Goal: Obtain resource: Download file/media

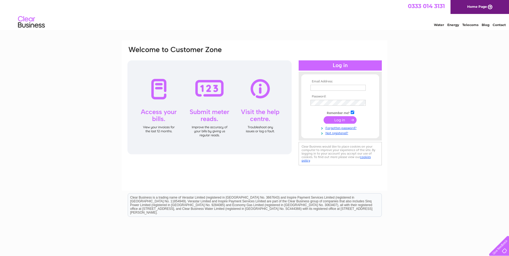
type input "ross.phillips@nhs.scot"
click at [337, 121] on input "submit" at bounding box center [340, 120] width 33 height 8
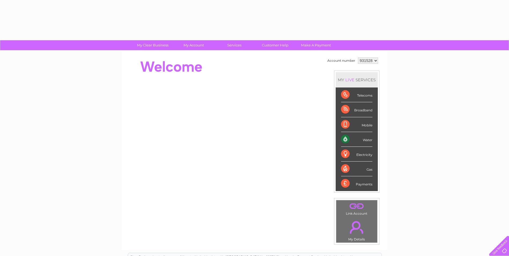
click at [375, 61] on select "931528" at bounding box center [368, 60] width 20 height 6
click at [371, 61] on select "931528" at bounding box center [368, 60] width 20 height 6
click at [365, 139] on div "Water" at bounding box center [356, 139] width 31 height 15
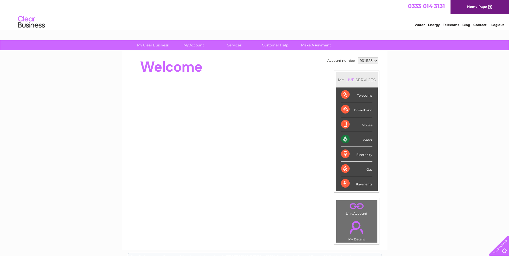
click at [372, 61] on select "931528" at bounding box center [368, 60] width 20 height 6
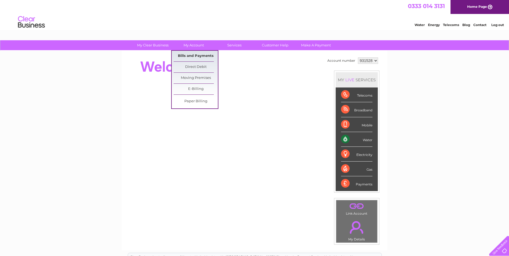
click at [202, 56] on link "Bills and Payments" at bounding box center [196, 56] width 44 height 11
click at [201, 56] on link "Bills and Payments" at bounding box center [196, 56] width 44 height 11
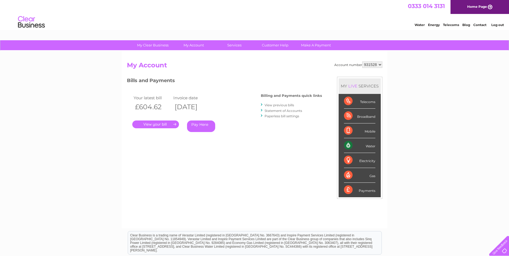
click at [165, 123] on link "." at bounding box center [155, 125] width 47 height 8
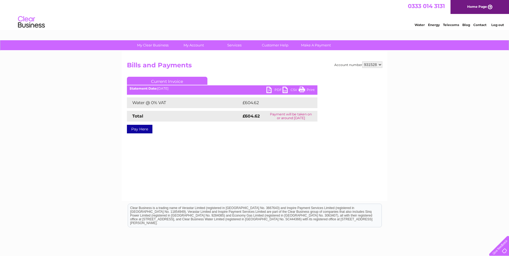
click at [267, 89] on link "PDF" at bounding box center [275, 91] width 16 height 8
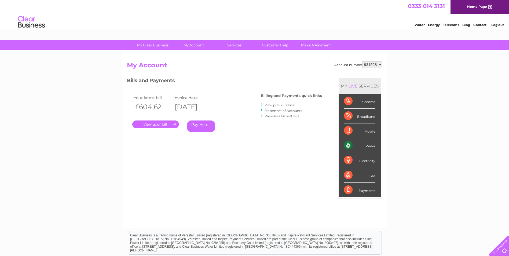
click at [164, 124] on link "." at bounding box center [155, 125] width 47 height 8
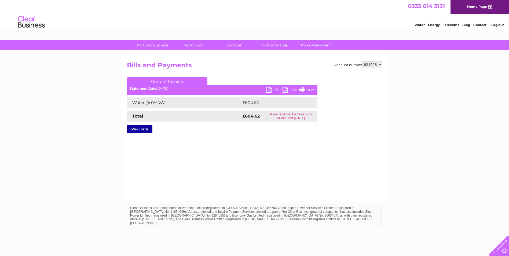
click at [278, 89] on link "PDF" at bounding box center [275, 91] width 16 height 8
